Goal: Check status: Check status

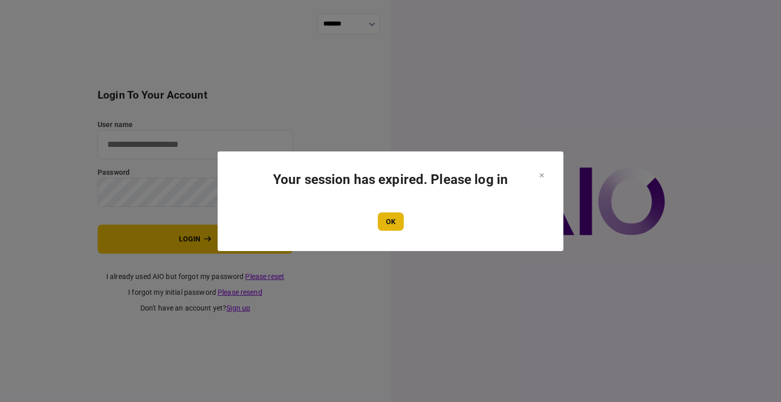
type input "****"
drag, startPoint x: 380, startPoint y: 212, endPoint x: 393, endPoint y: 216, distance: 13.2
click at [392, 215] on button "OK" at bounding box center [391, 222] width 26 height 18
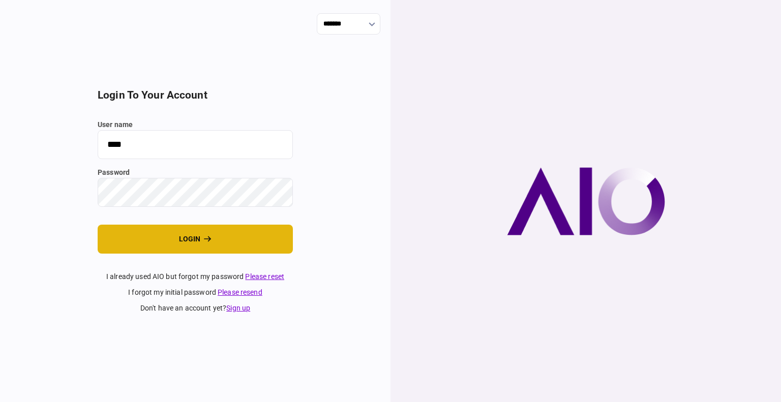
click at [167, 245] on button "login" at bounding box center [195, 239] width 195 height 29
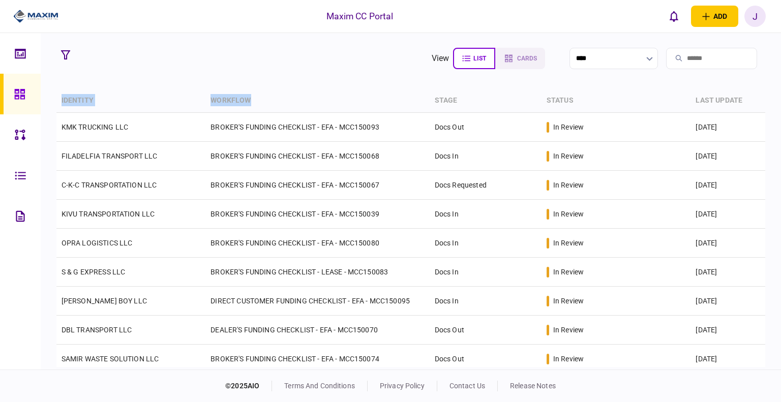
drag, startPoint x: 274, startPoint y: 102, endPoint x: 116, endPoint y: 85, distance: 158.0
click at [57, 93] on tr "identity workflow stage status last update" at bounding box center [410, 101] width 709 height 24
click at [145, 75] on section "view list cards **** Type clear Business Individual documents status clear wait…" at bounding box center [411, 201] width 740 height 337
drag, startPoint x: 59, startPoint y: 99, endPoint x: 272, endPoint y: 109, distance: 213.3
click at [272, 109] on tr "identity workflow stage status last update" at bounding box center [410, 101] width 709 height 24
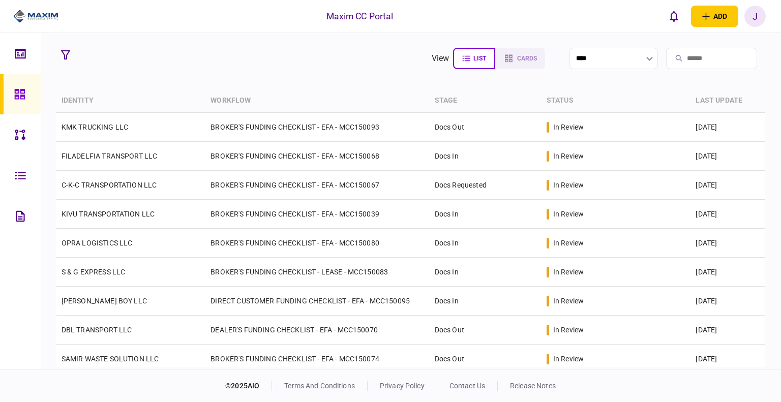
click at [276, 78] on section "view list cards **** Type clear Business Individual documents status clear wait…" at bounding box center [411, 201] width 740 height 337
drag, startPoint x: 57, startPoint y: 99, endPoint x: 351, endPoint y: 99, distance: 294.4
click at [338, 99] on tr "identity workflow stage status last update" at bounding box center [410, 101] width 709 height 24
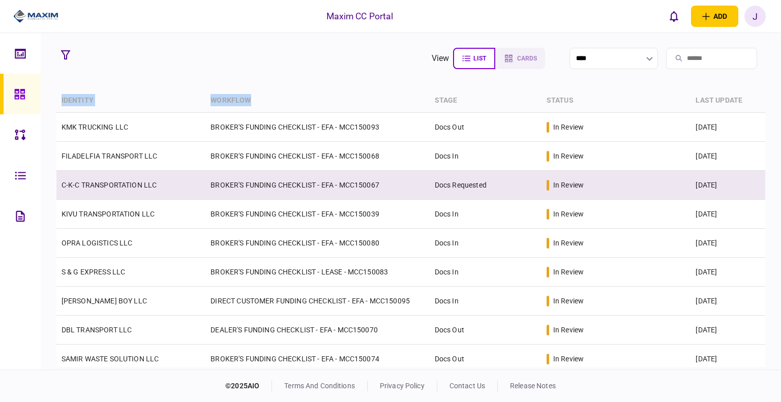
click at [153, 187] on link "C-K-C TRANSPORTATION LLC" at bounding box center [110, 185] width 96 height 8
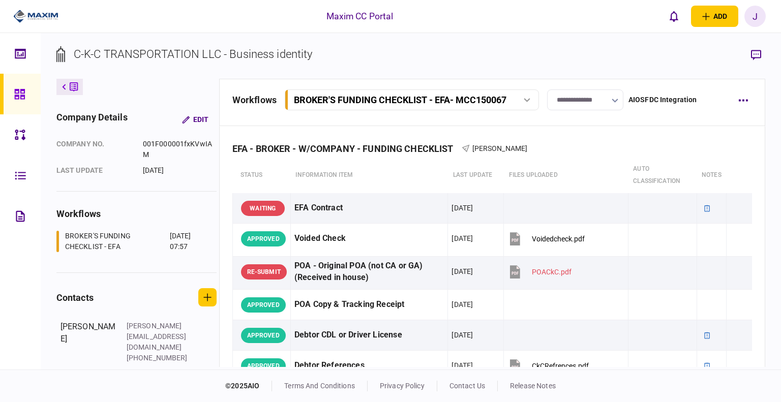
click at [600, 98] on input "**********" at bounding box center [585, 99] width 76 height 21
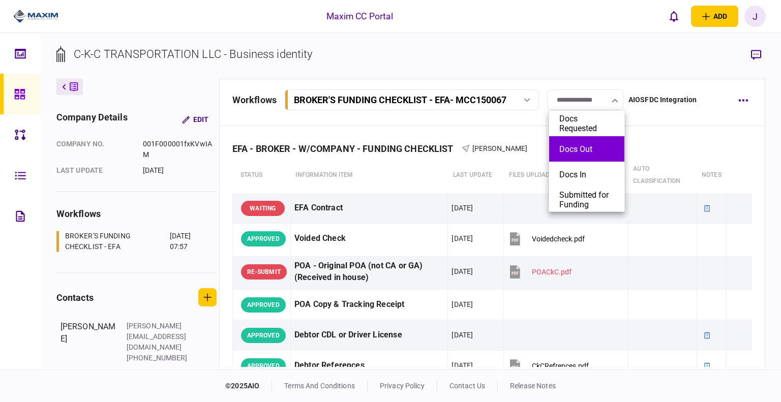
click at [591, 152] on button "Docs Out" at bounding box center [586, 149] width 55 height 10
type input "********"
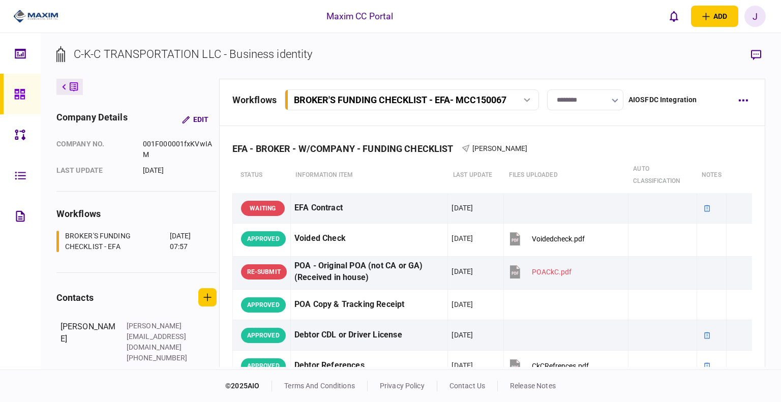
click at [21, 91] on icon at bounding box center [19, 94] width 10 height 10
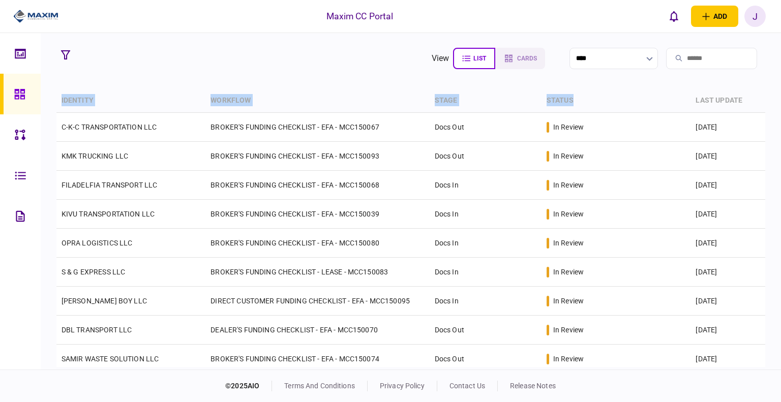
drag, startPoint x: 617, startPoint y: 100, endPoint x: 49, endPoint y: 97, distance: 567.5
click at [49, 97] on section "view list cards **** Type clear Business Individual documents status clear wait…" at bounding box center [411, 201] width 740 height 337
click at [112, 94] on th "identity" at bounding box center [131, 101] width 150 height 24
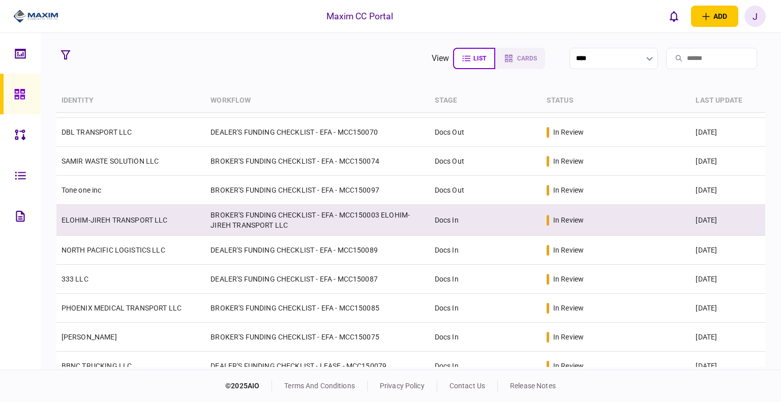
scroll to position [240, 0]
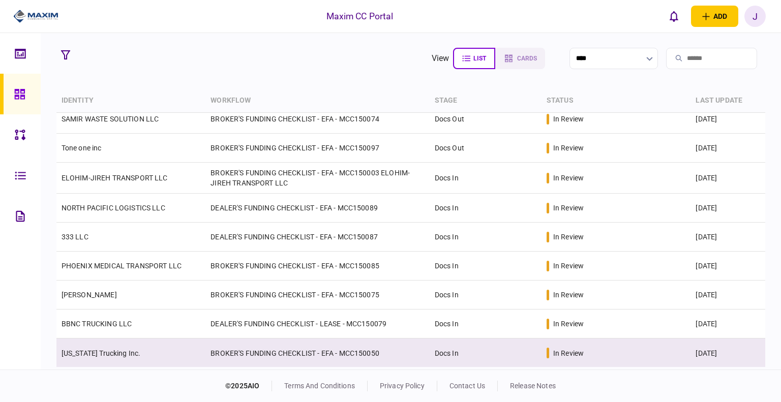
click at [96, 355] on link "[US_STATE] Trucking Inc." at bounding box center [101, 353] width 79 height 8
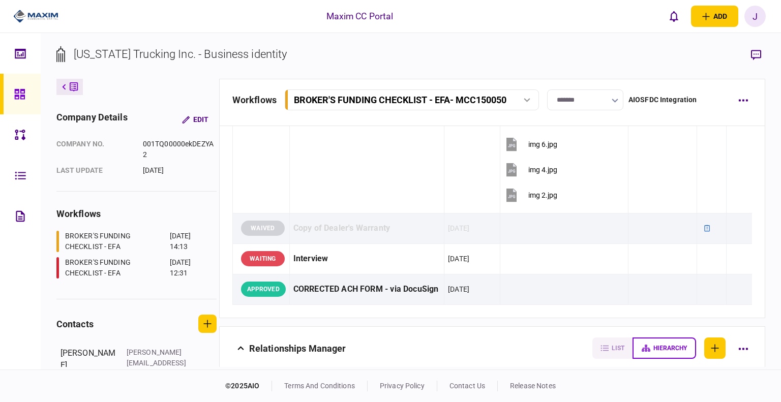
scroll to position [1170, 0]
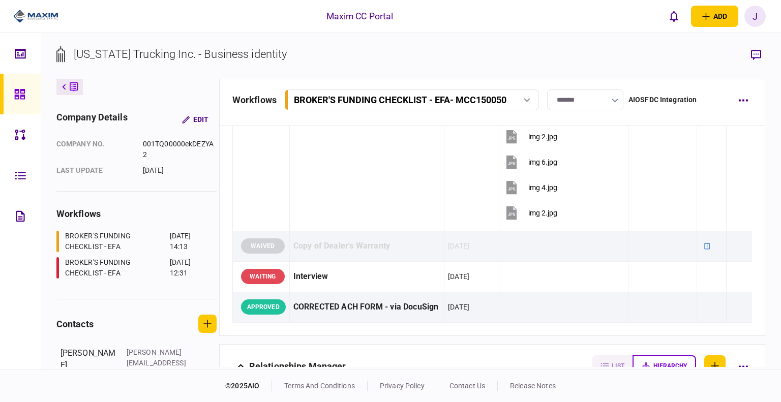
click at [21, 91] on icon at bounding box center [19, 94] width 10 height 10
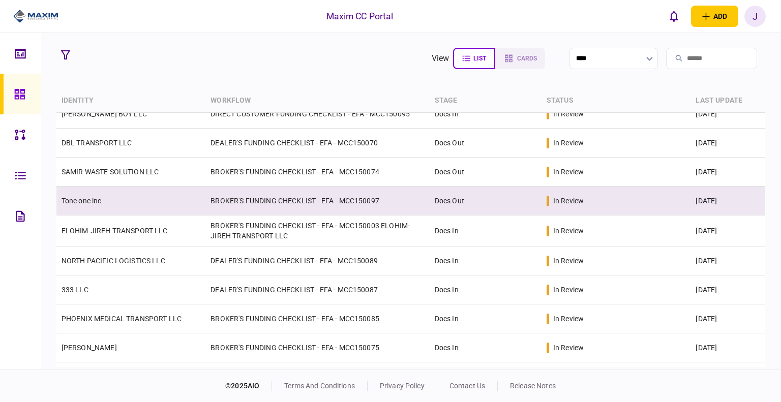
scroll to position [240, 0]
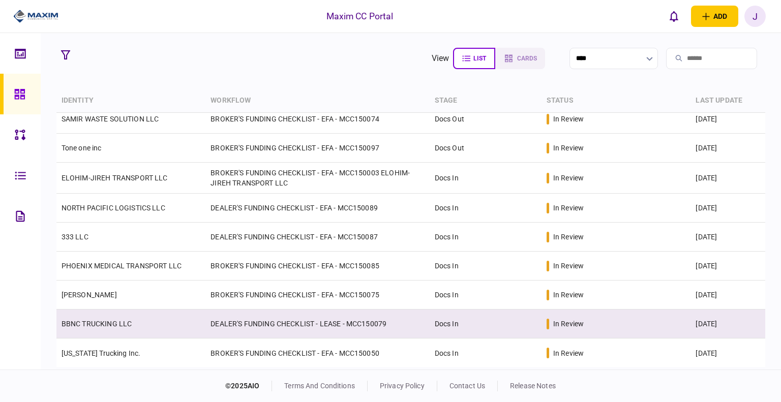
click at [119, 321] on link "BBNC TRUCKING LLC" at bounding box center [97, 324] width 71 height 8
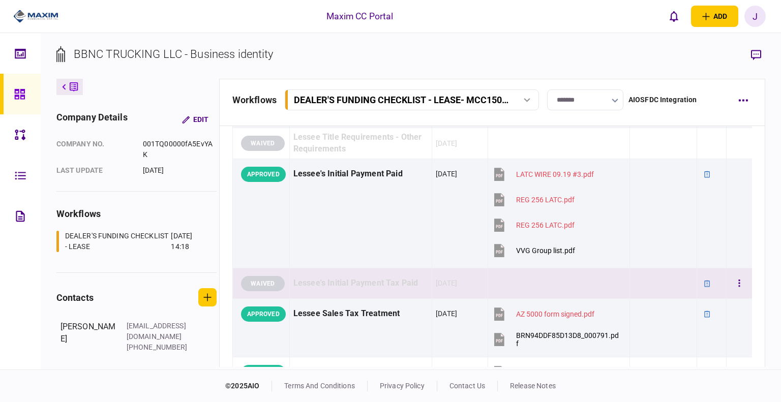
scroll to position [509, 0]
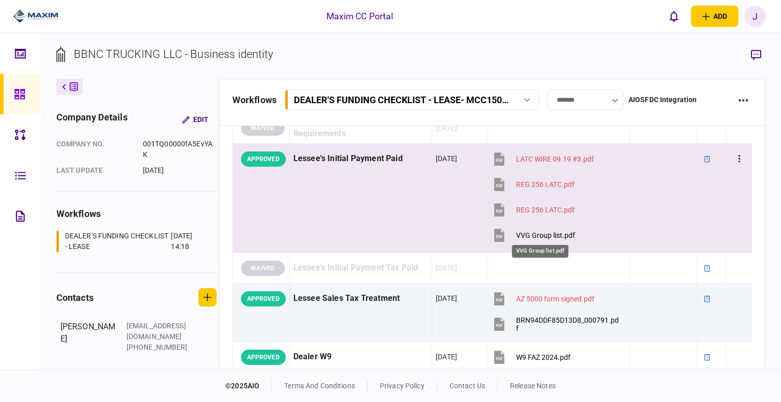
click at [557, 232] on div "VVG Group list.pdf" at bounding box center [545, 235] width 59 height 8
click at [537, 212] on div "REG 256 LATC.pdf" at bounding box center [545, 210] width 58 height 8
click at [539, 156] on div "LATC WIRE 09.19 #3.pdf" at bounding box center [555, 159] width 78 height 8
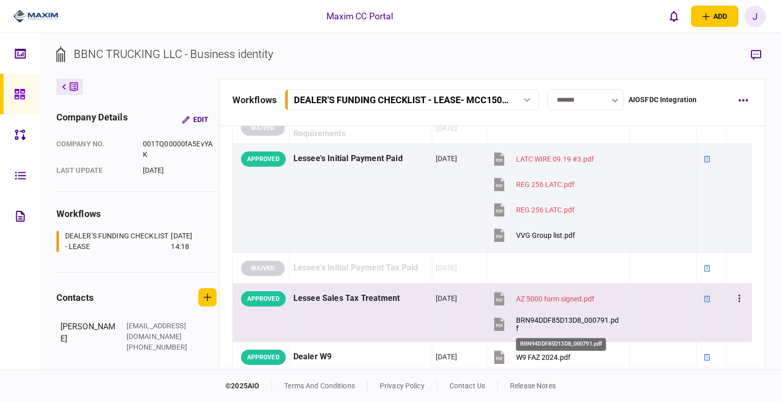
drag, startPoint x: 547, startPoint y: 318, endPoint x: 554, endPoint y: 318, distance: 7.6
click at [547, 318] on div "BRN94DDF85D13D8_000791.pdf" at bounding box center [568, 324] width 105 height 16
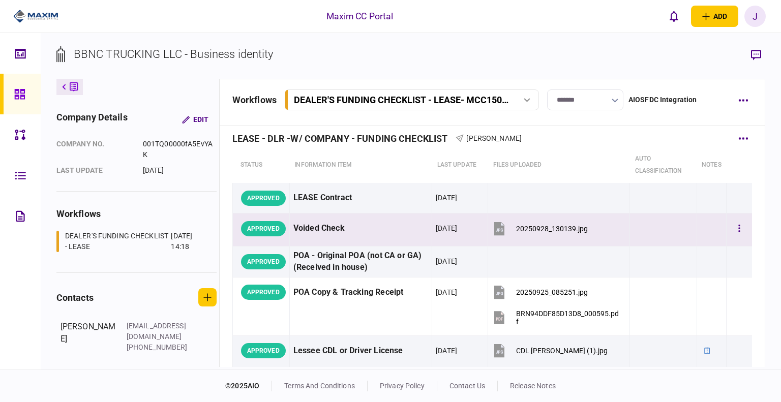
scroll to position [0, 0]
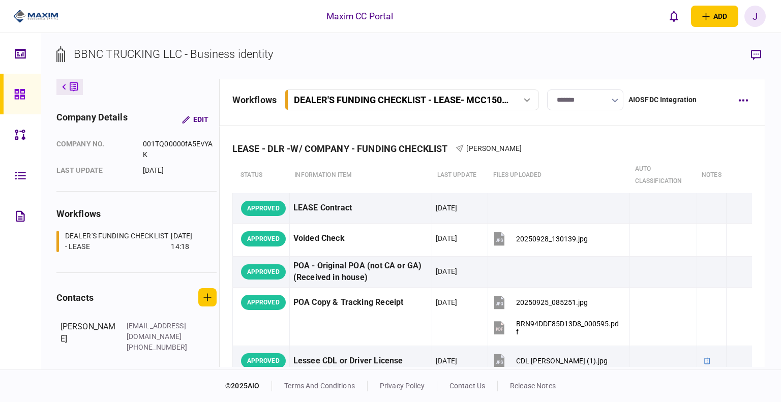
click at [10, 91] on link at bounding box center [20, 94] width 41 height 41
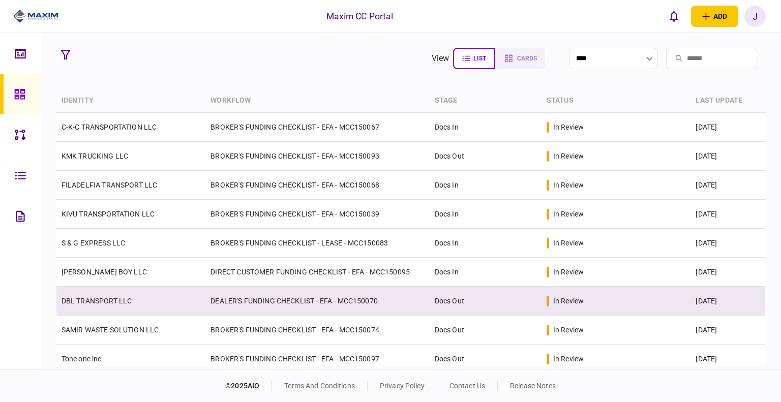
scroll to position [51, 0]
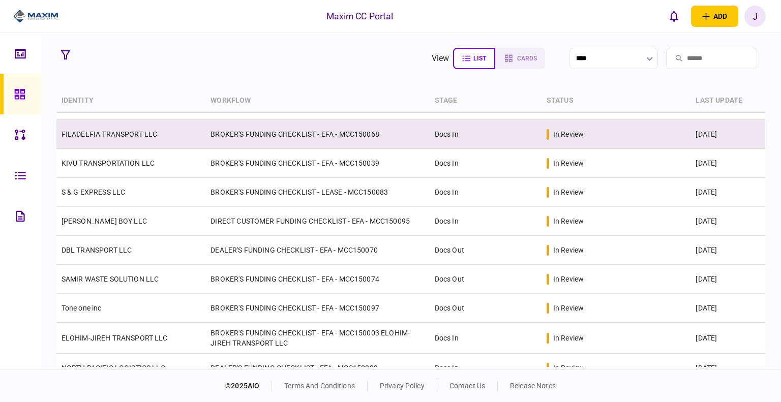
click at [115, 141] on td "FILADELFIA TRANSPORT LLC" at bounding box center [131, 134] width 150 height 29
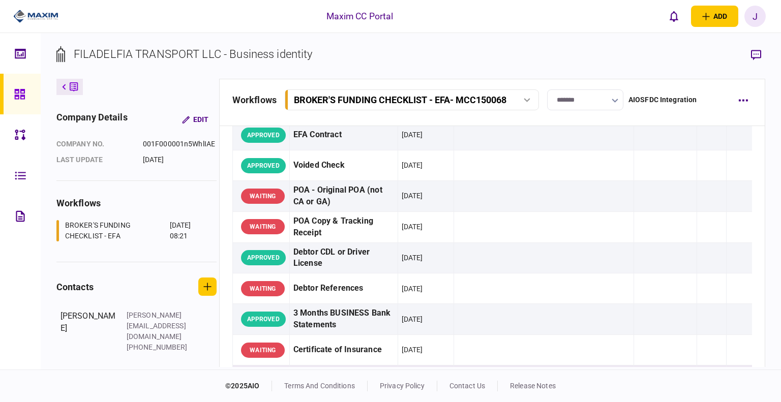
scroll to position [51, 0]
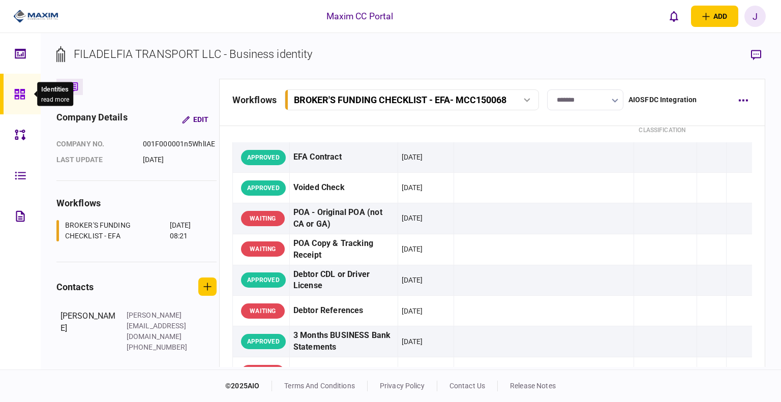
click at [19, 94] on icon at bounding box center [19, 94] width 11 height 12
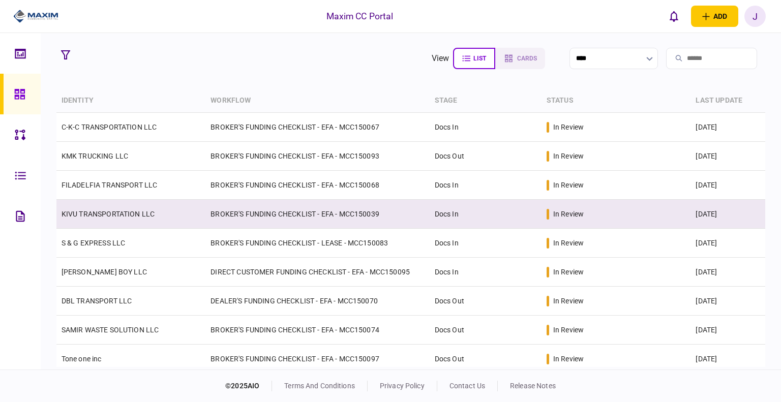
click at [113, 211] on link "KIVU TRANSPORTATION LLC" at bounding box center [108, 214] width 93 height 8
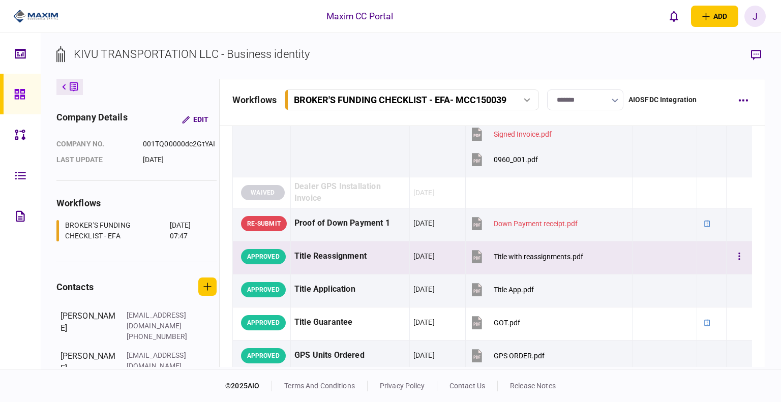
scroll to position [864, 0]
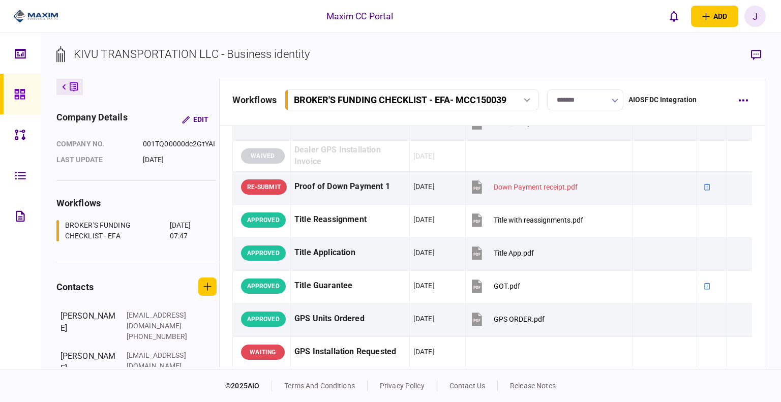
click at [32, 82] on link at bounding box center [20, 94] width 41 height 41
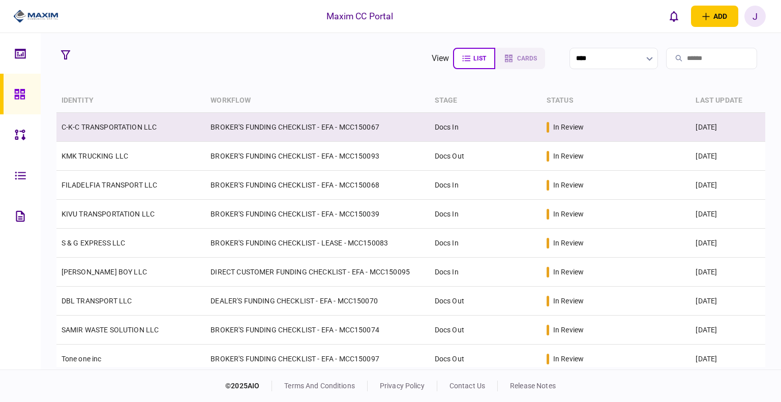
click at [113, 126] on link "C-K-C TRANSPORTATION LLC" at bounding box center [110, 127] width 96 height 8
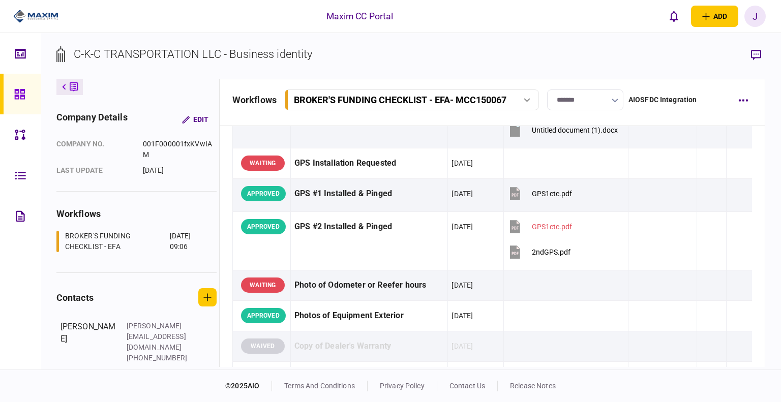
scroll to position [915, 0]
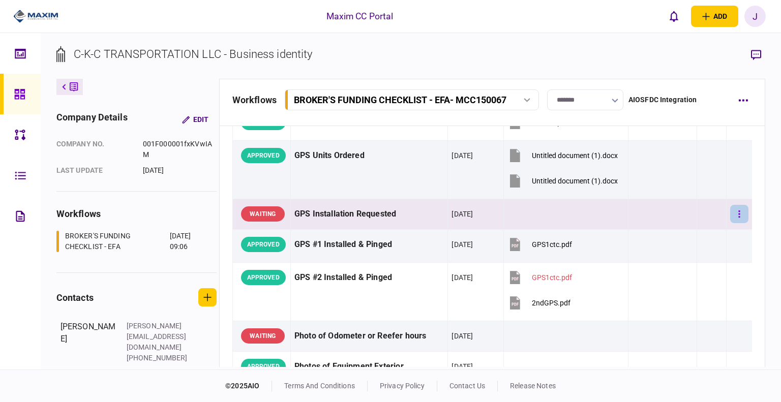
click at [730, 210] on button "button" at bounding box center [739, 214] width 18 height 18
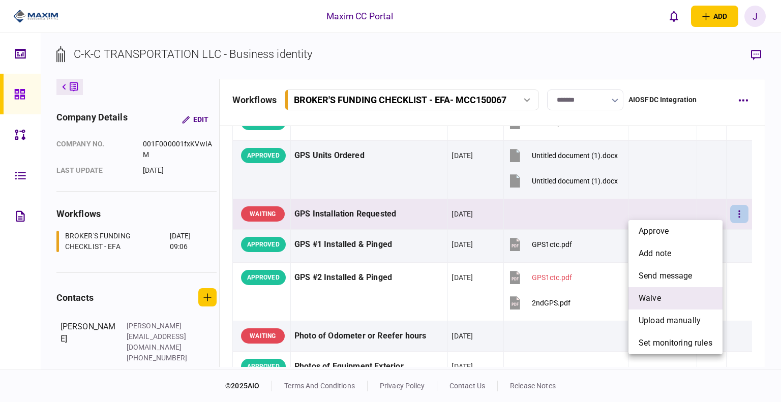
click at [668, 294] on li "waive" at bounding box center [676, 298] width 94 height 22
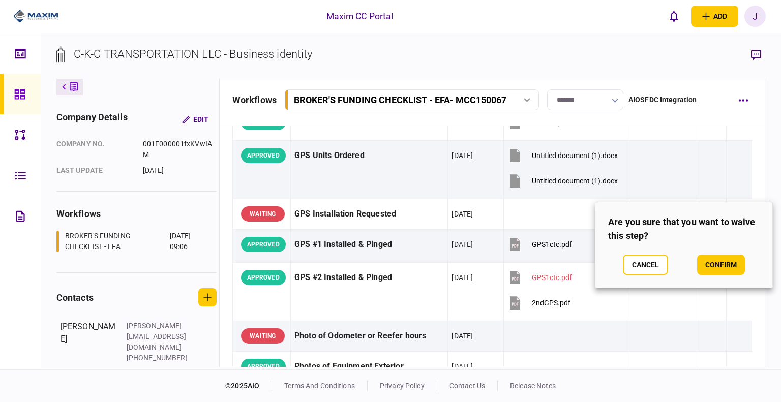
click at [714, 250] on section "Are you sure that you want to waive this step? Cancel confirm" at bounding box center [684, 245] width 178 height 86
drag, startPoint x: 712, startPoint y: 257, endPoint x: 714, endPoint y: 265, distance: 8.4
click at [714, 265] on button "confirm" at bounding box center [721, 265] width 48 height 20
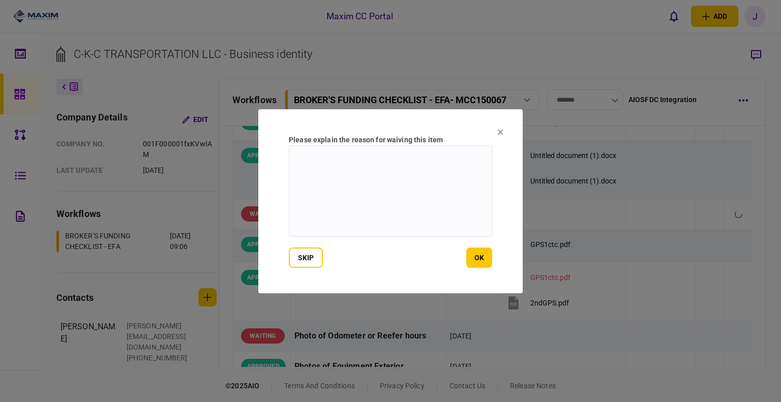
click at [372, 187] on textarea at bounding box center [390, 191] width 203 height 92
type textarea "*"
type textarea "***"
click at [478, 258] on button "ok" at bounding box center [479, 258] width 26 height 20
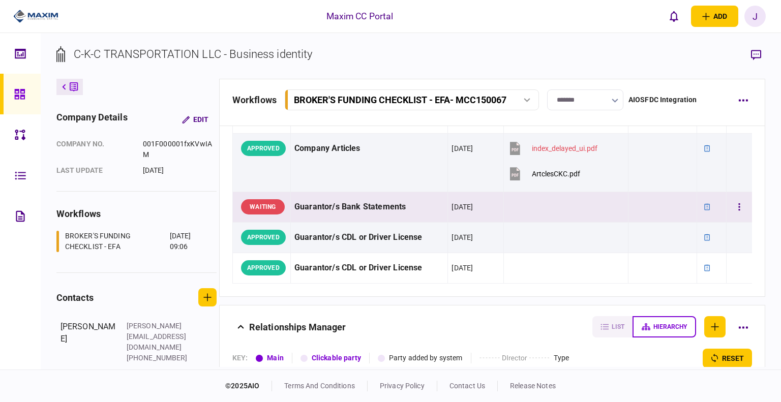
scroll to position [1220, 0]
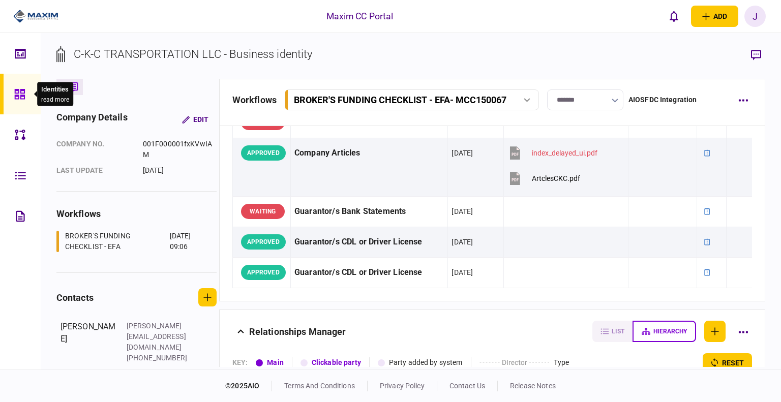
click at [16, 101] on div at bounding box center [22, 94] width 16 height 41
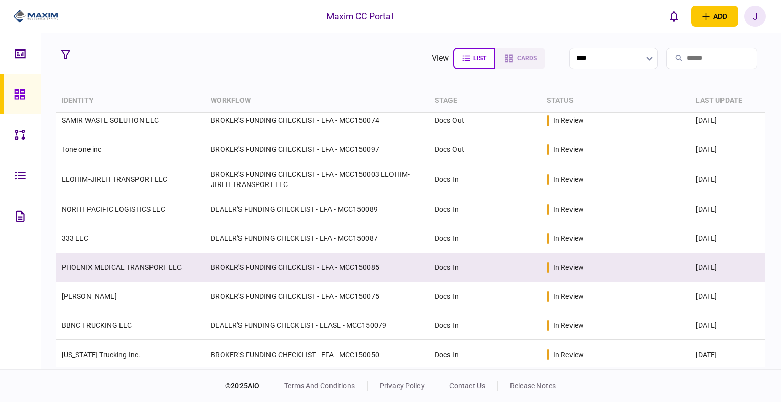
scroll to position [211, 0]
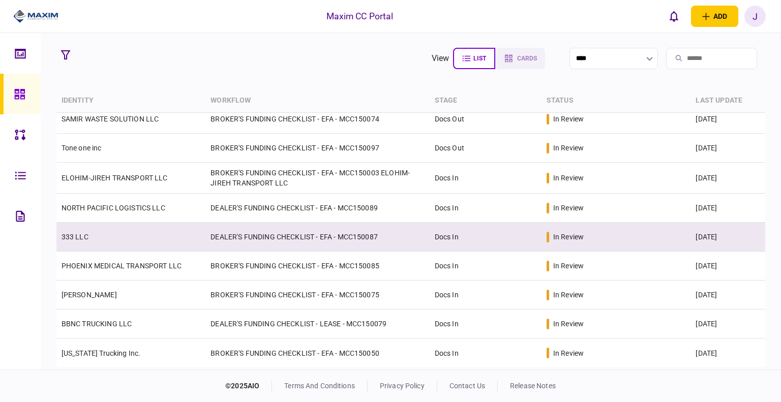
click at [85, 235] on link "333 LLC" at bounding box center [75, 237] width 27 height 8
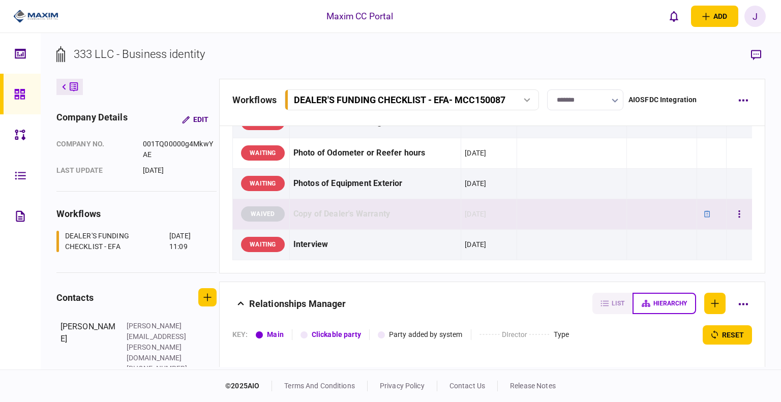
scroll to position [1119, 0]
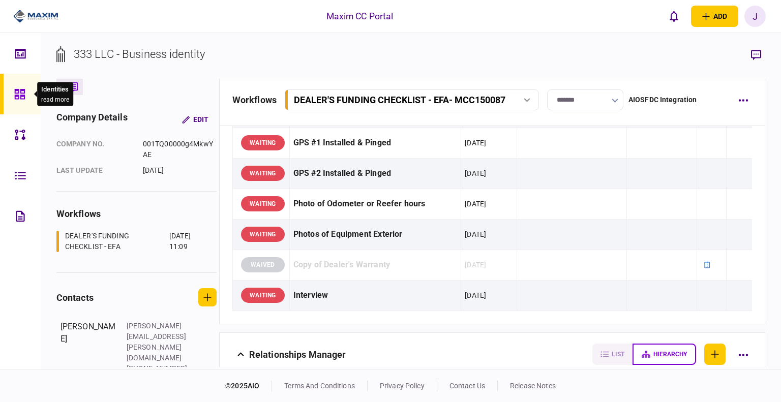
click at [16, 80] on div at bounding box center [22, 94] width 16 height 41
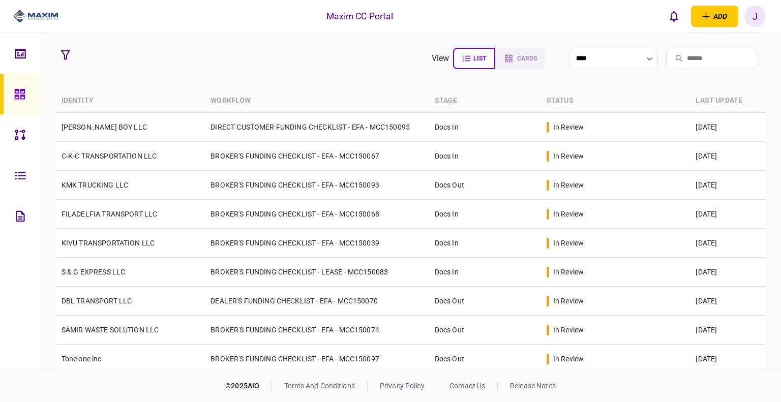
click at [30, 97] on link at bounding box center [20, 94] width 41 height 41
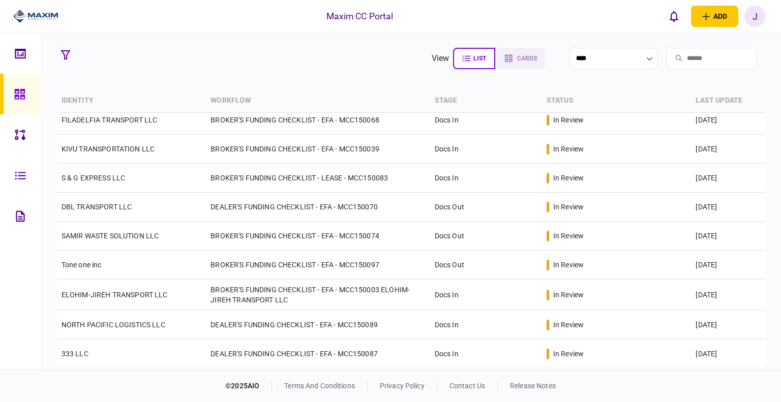
scroll to position [211, 0]
